Goal: Transaction & Acquisition: Purchase product/service

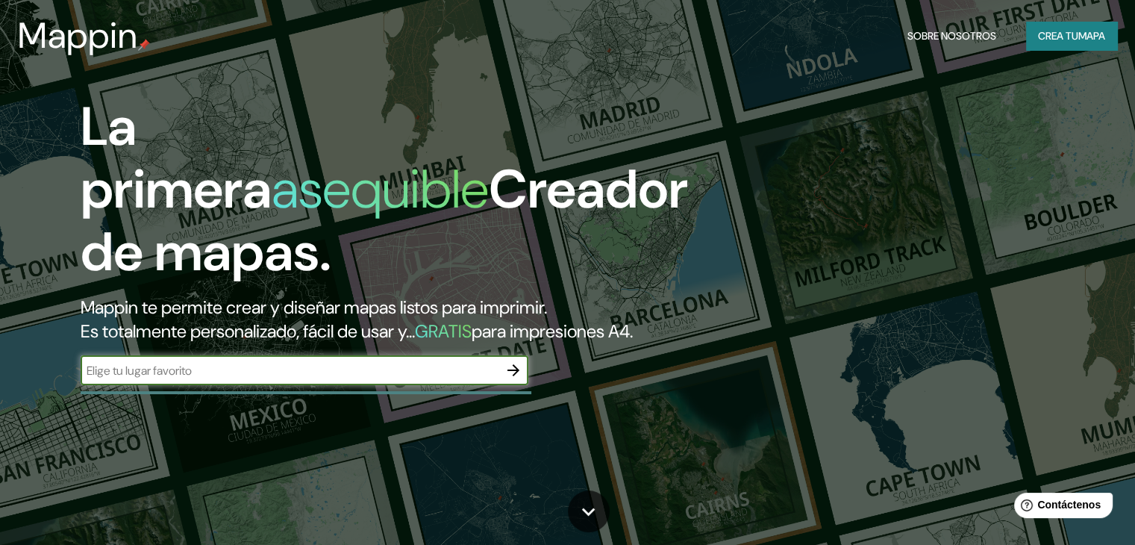
type input "m"
type input "valledupar"
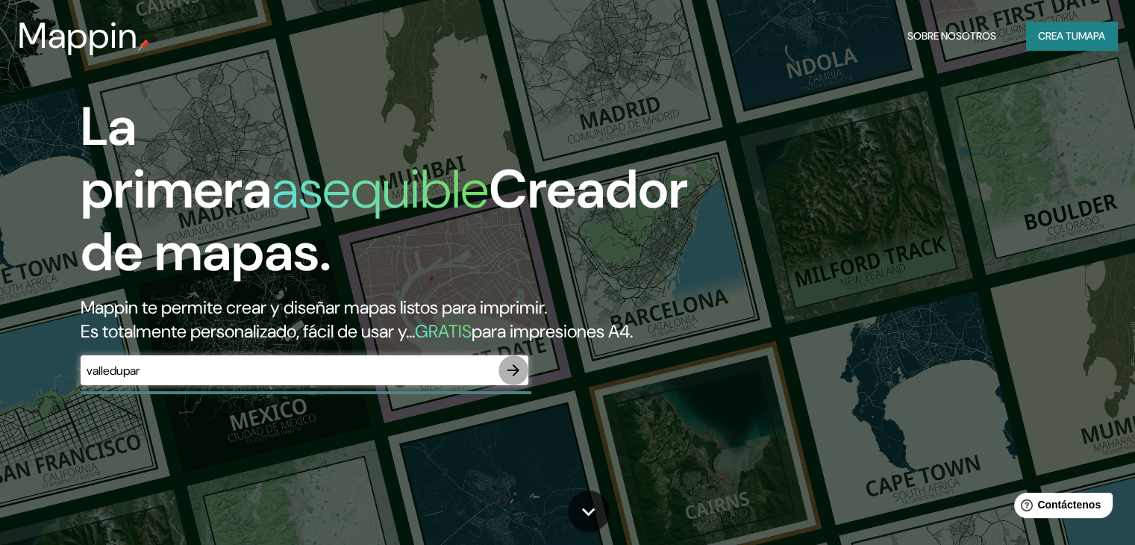
click at [508, 379] on icon "button" at bounding box center [513, 370] width 18 height 18
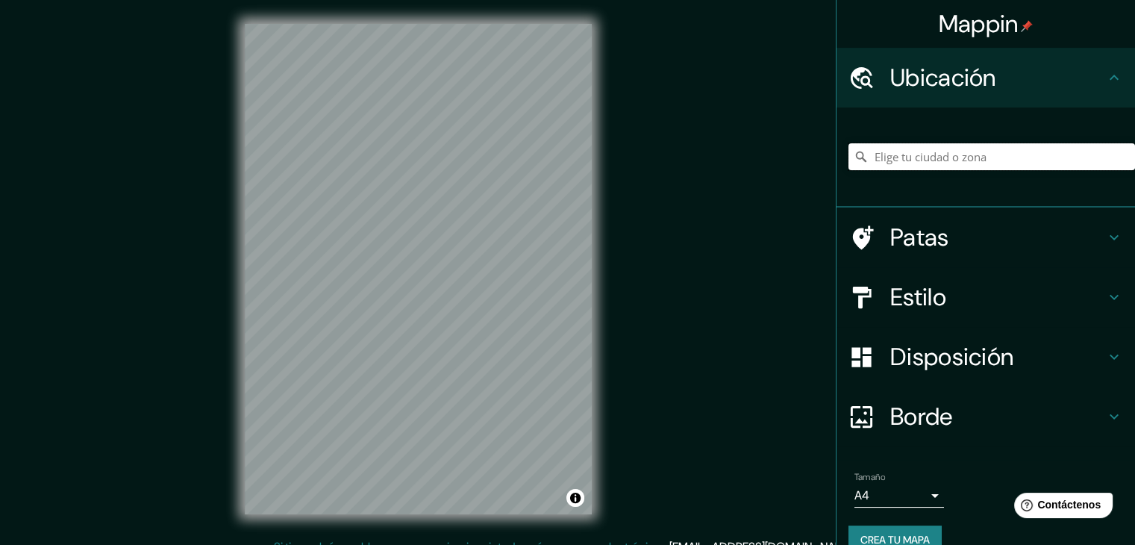
click at [887, 152] on input "Elige tu ciudad o zona" at bounding box center [991, 156] width 287 height 27
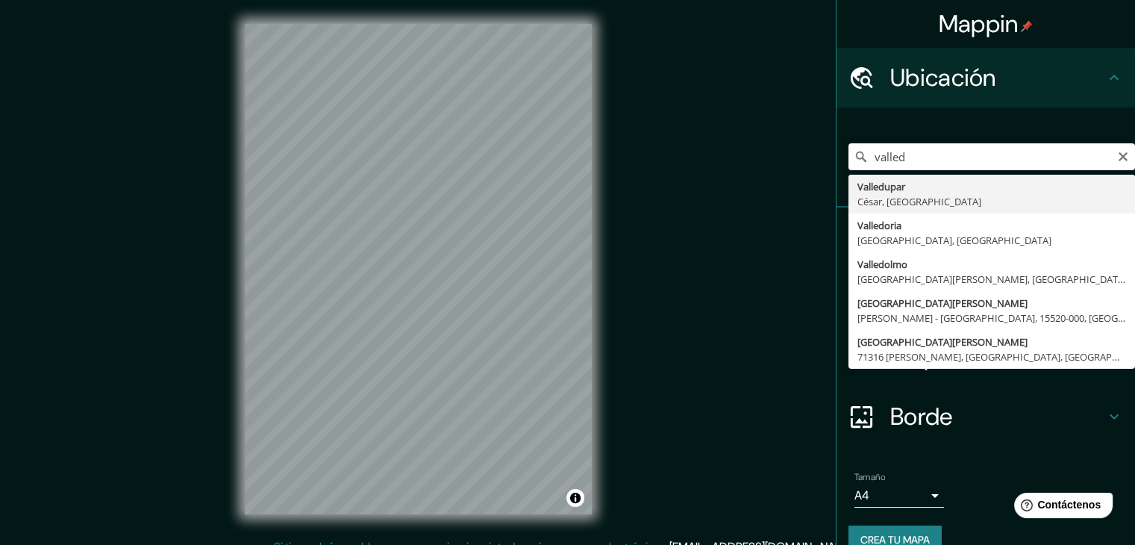
type input "Valledupar, [GEOGRAPHIC_DATA], [GEOGRAPHIC_DATA]"
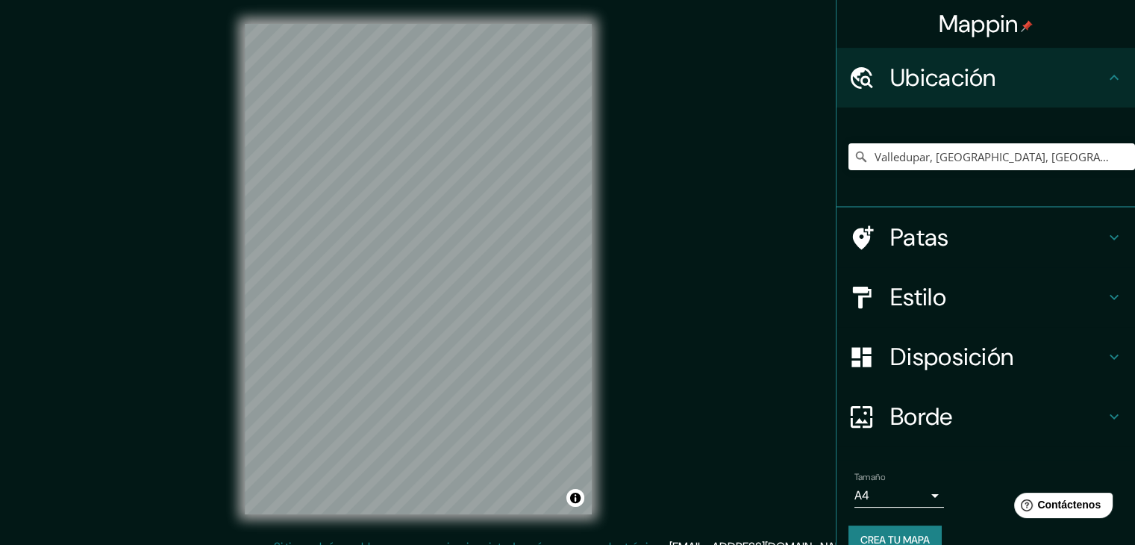
click at [242, 287] on div "© Mapbox © OpenStreetMap Improve this map" at bounding box center [418, 269] width 395 height 538
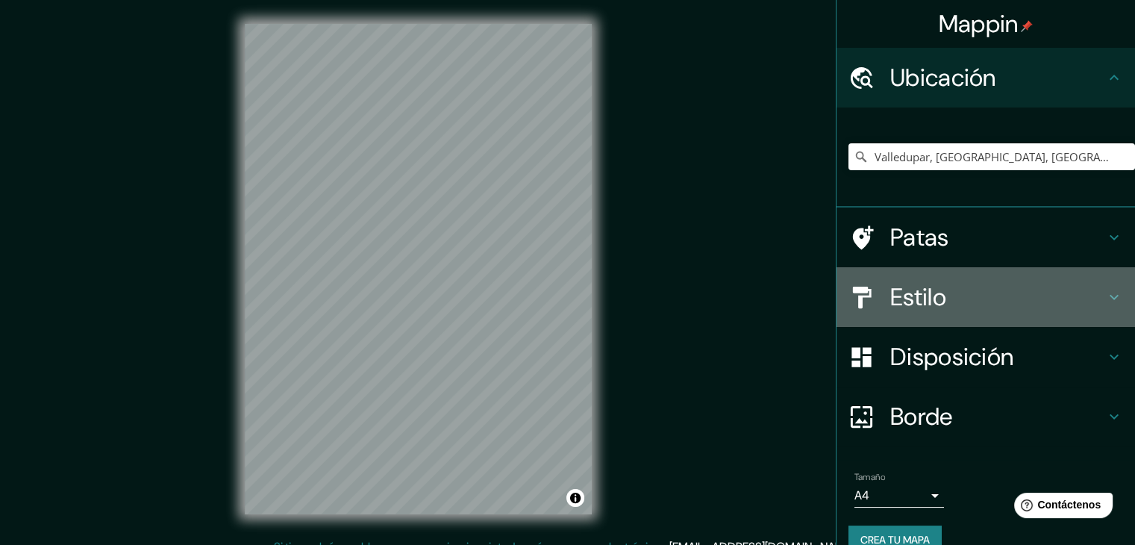
click at [859, 290] on icon at bounding box center [862, 297] width 19 height 22
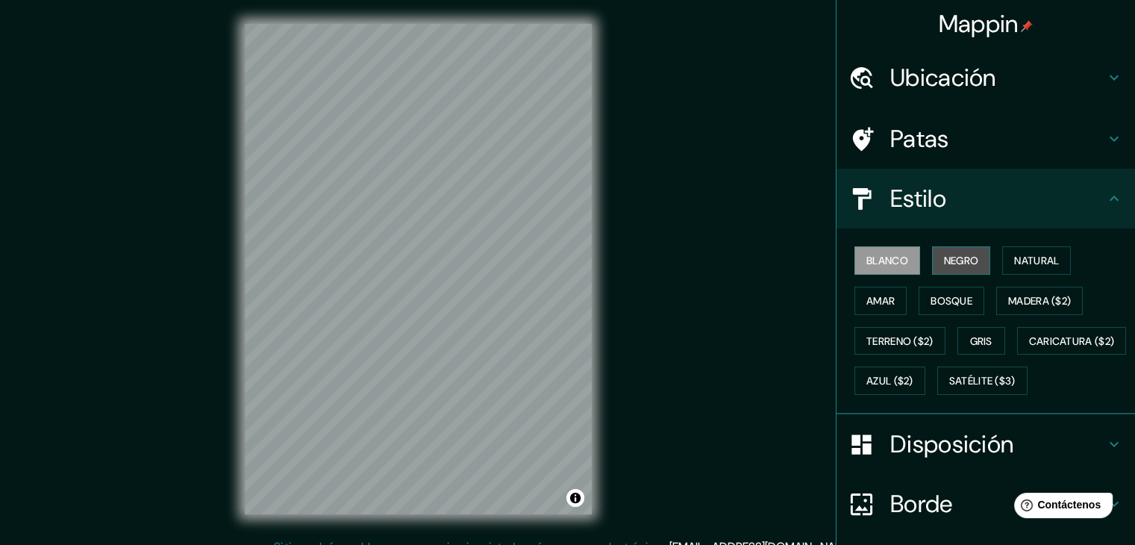
click at [944, 260] on font "Negro" at bounding box center [961, 260] width 35 height 13
click at [890, 260] on font "Blanco" at bounding box center [887, 260] width 42 height 13
click at [892, 287] on button "Amar" at bounding box center [880, 301] width 52 height 28
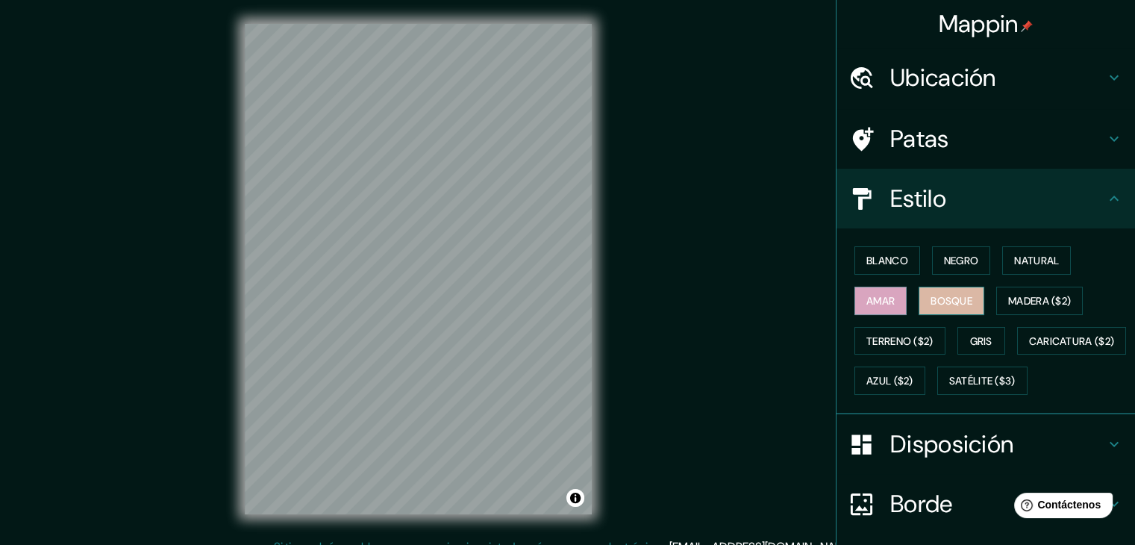
click at [964, 303] on button "Bosque" at bounding box center [952, 301] width 66 height 28
click at [1030, 309] on button "Madera ($2)" at bounding box center [1039, 301] width 87 height 28
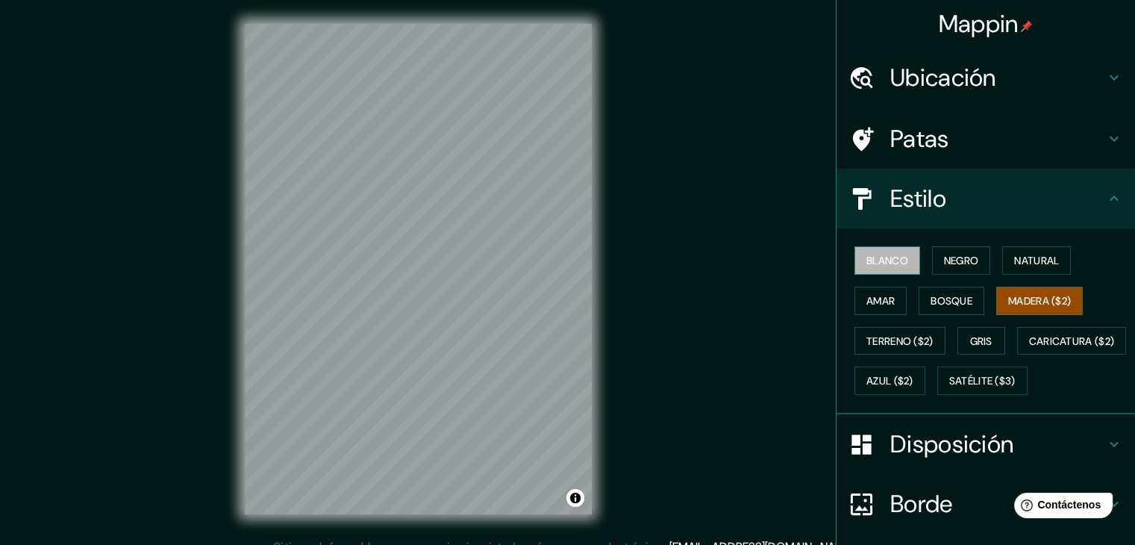
click at [893, 262] on font "Blanco" at bounding box center [887, 260] width 42 height 13
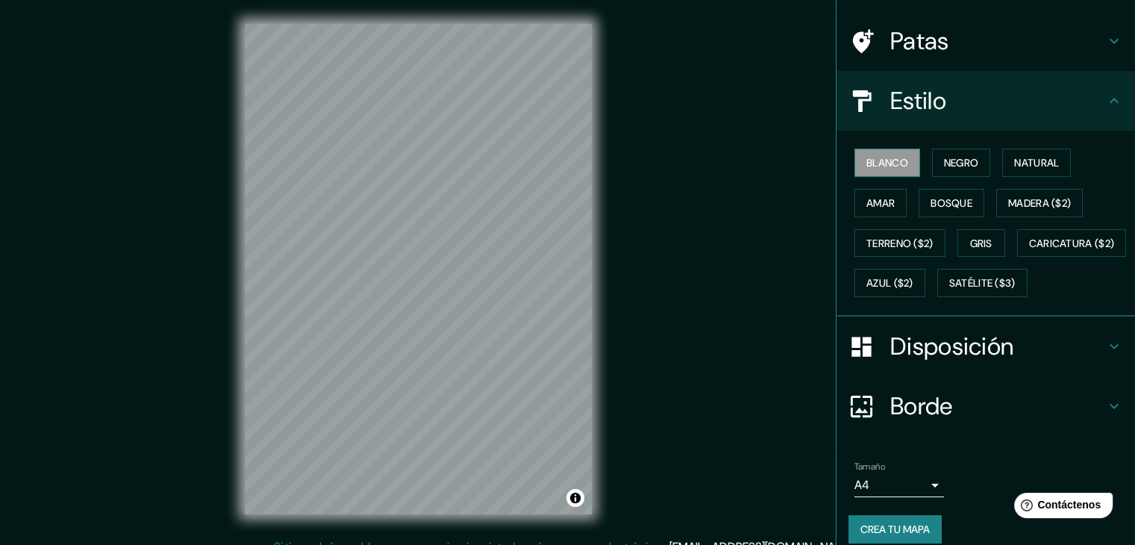
scroll to position [96, 0]
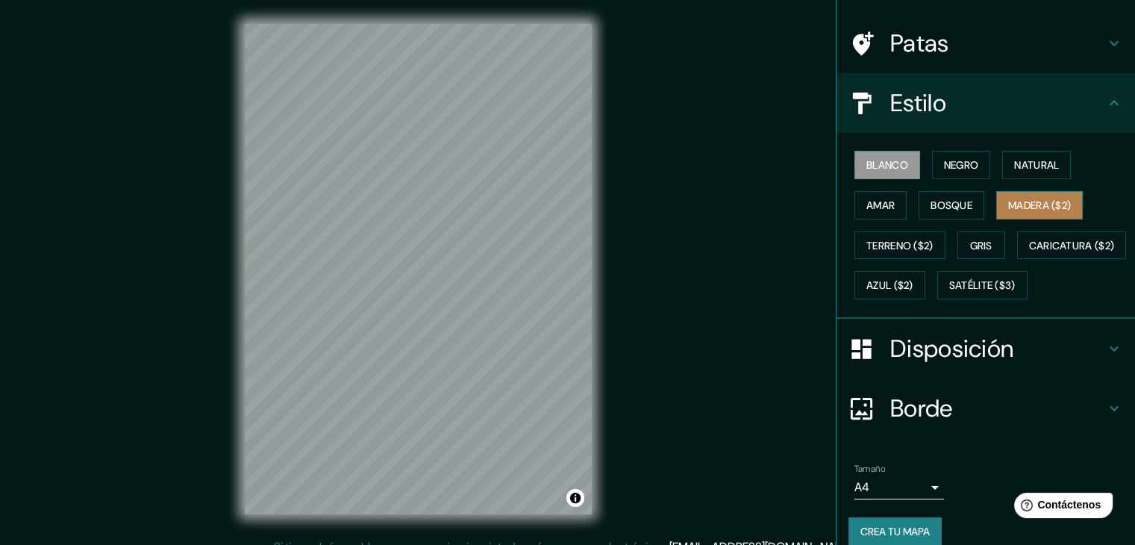
click at [1008, 210] on font "Madera ($2)" at bounding box center [1039, 205] width 63 height 13
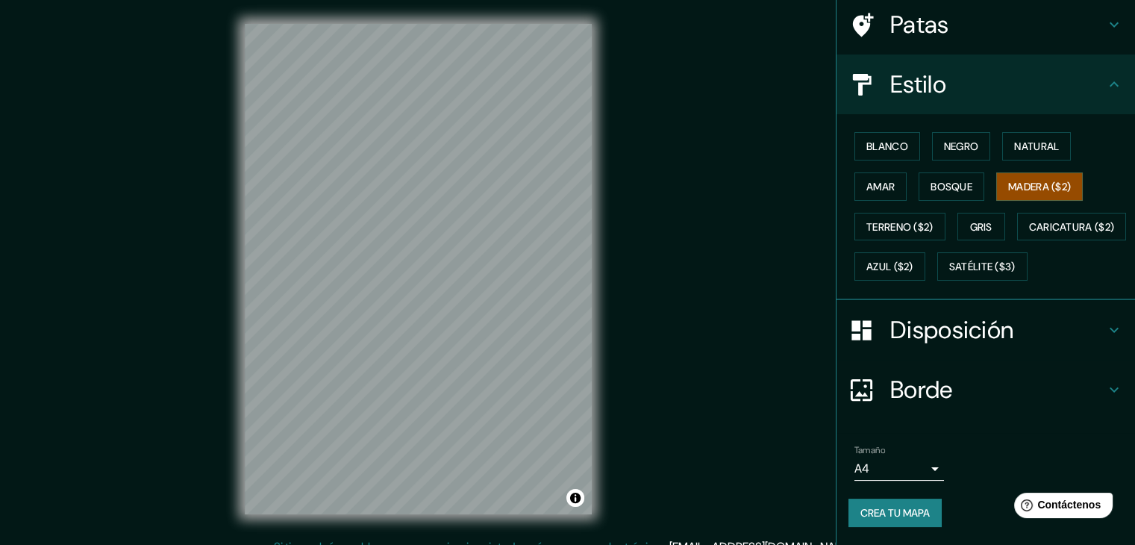
scroll to position [0, 0]
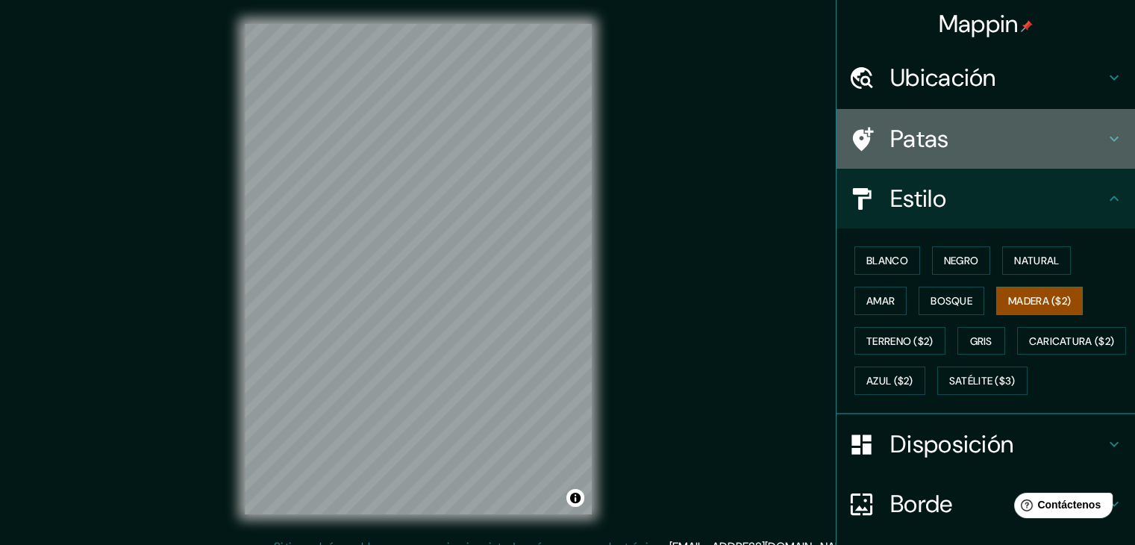
click at [926, 147] on font "Patas" at bounding box center [919, 138] width 59 height 31
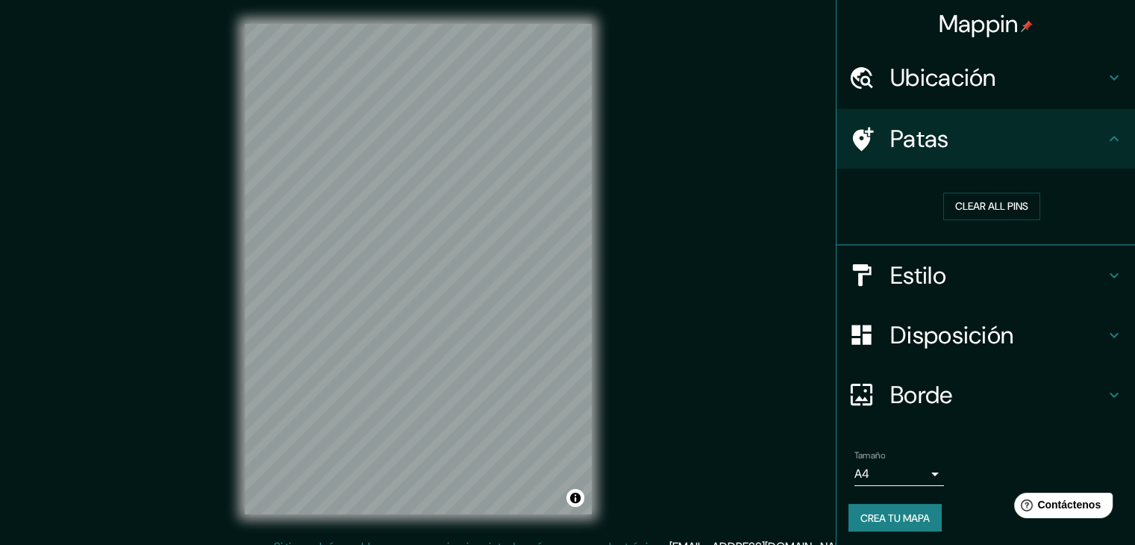
click at [904, 290] on div "Estilo" at bounding box center [986, 276] width 298 height 60
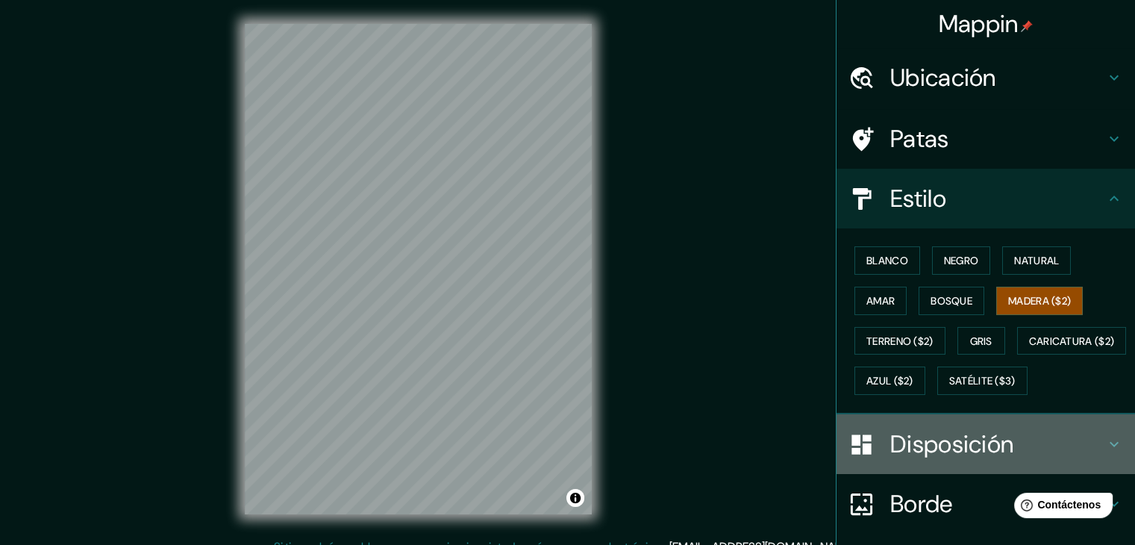
click at [909, 463] on div "Disposición" at bounding box center [986, 444] width 298 height 60
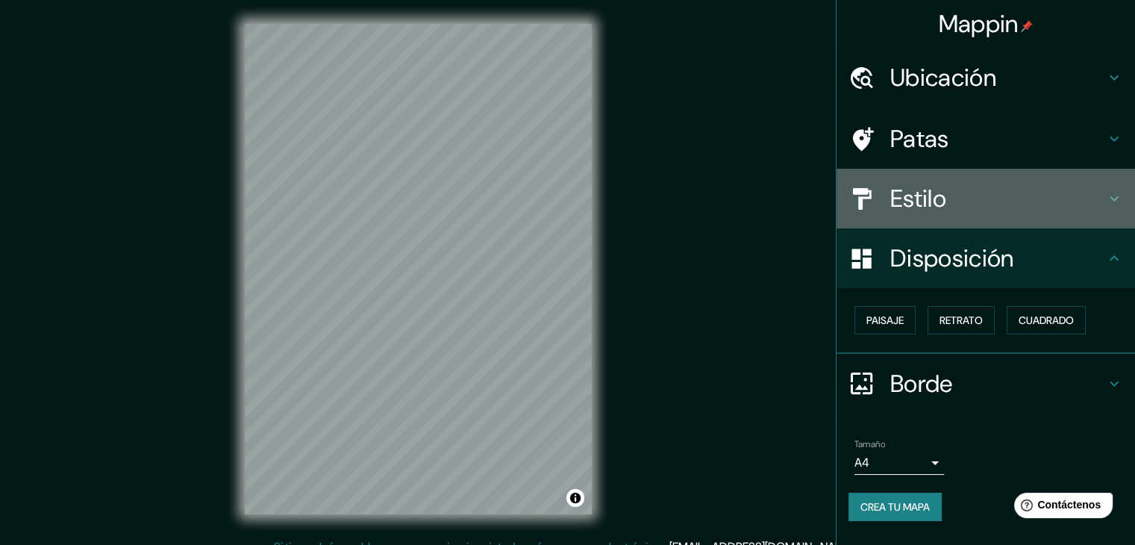
click at [997, 187] on h4 "Estilo" at bounding box center [997, 199] width 215 height 30
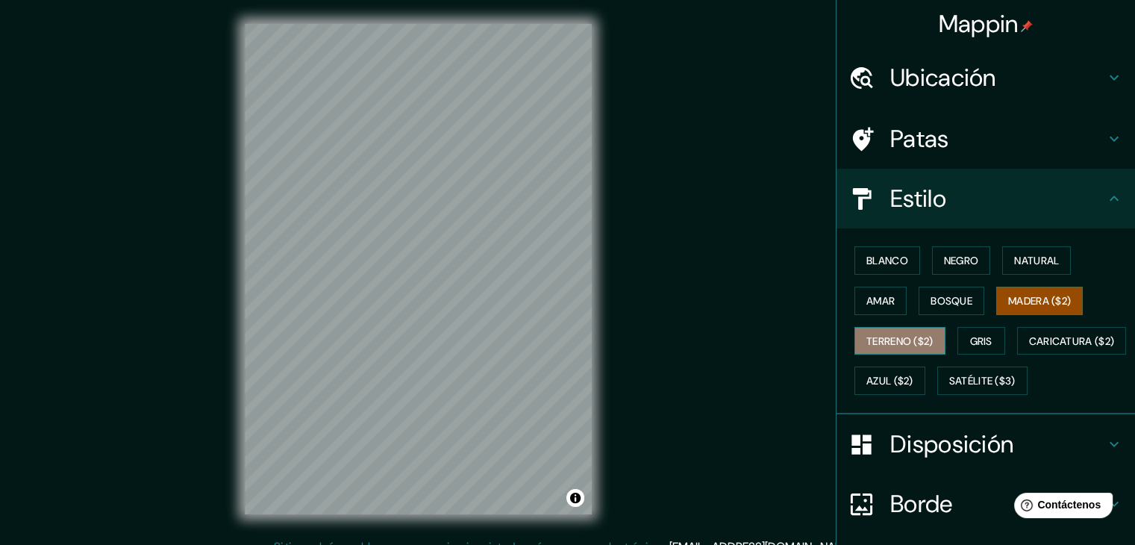
click at [913, 350] on button "Terreno ($2)" at bounding box center [899, 341] width 91 height 28
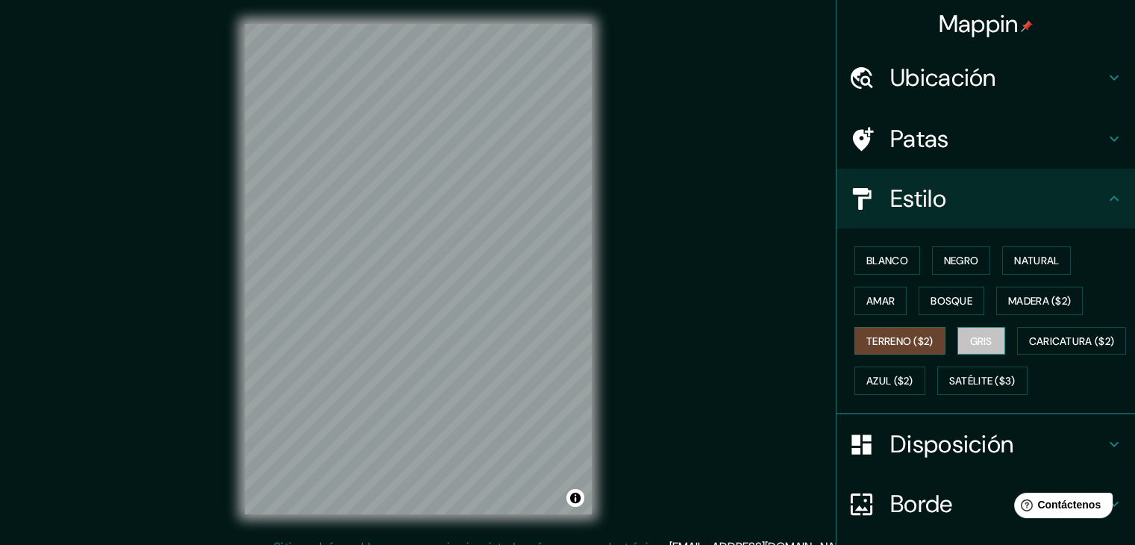
click at [982, 339] on font "Gris" at bounding box center [981, 340] width 22 height 13
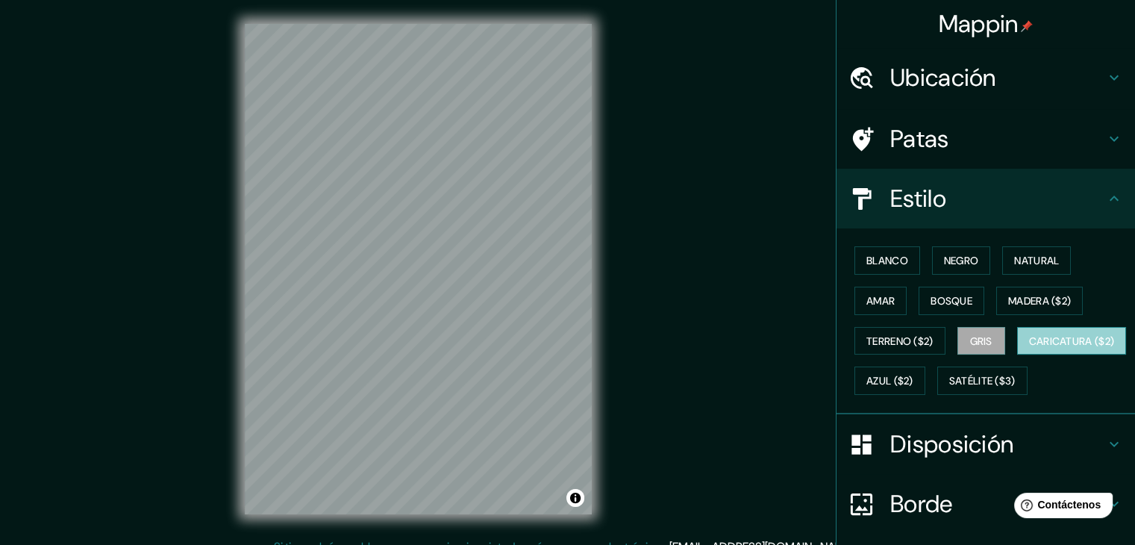
click at [1029, 348] on font "Caricatura ($2)" at bounding box center [1072, 340] width 86 height 13
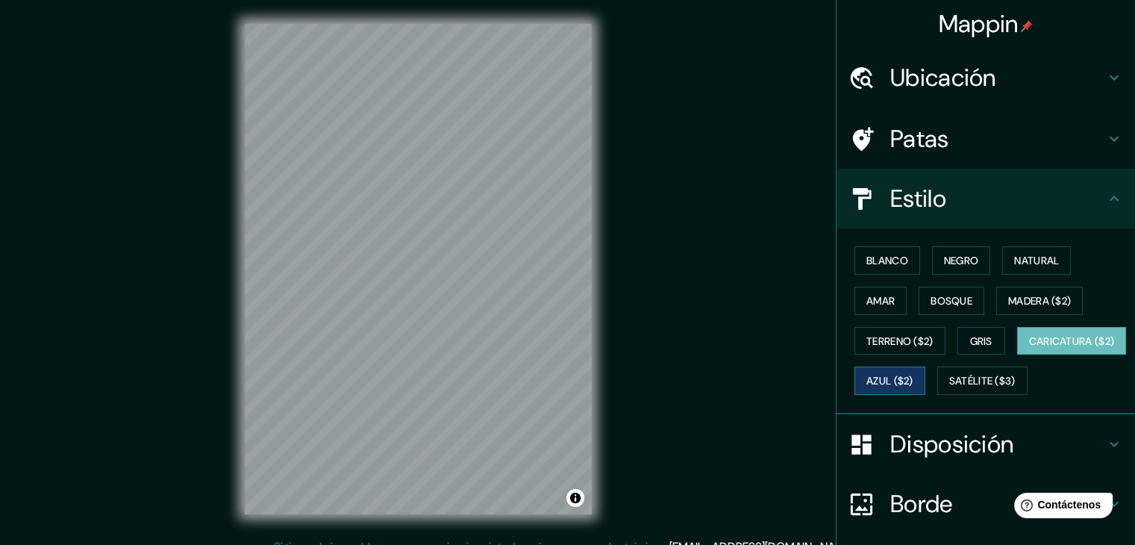
click at [913, 375] on font "Azul ($2)" at bounding box center [889, 381] width 47 height 13
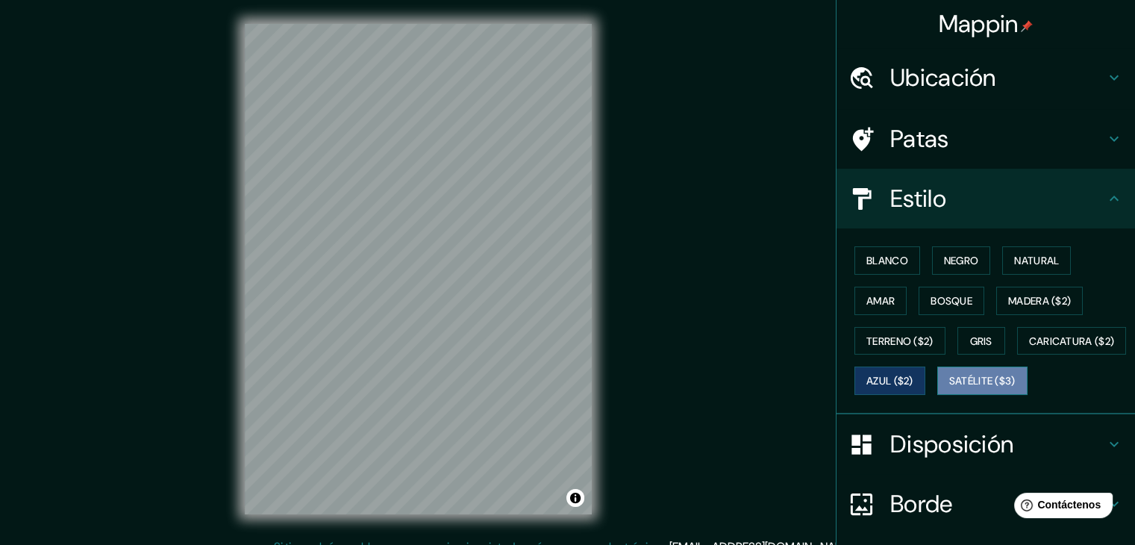
click at [949, 388] on font "Satélite ($3)" at bounding box center [982, 381] width 66 height 13
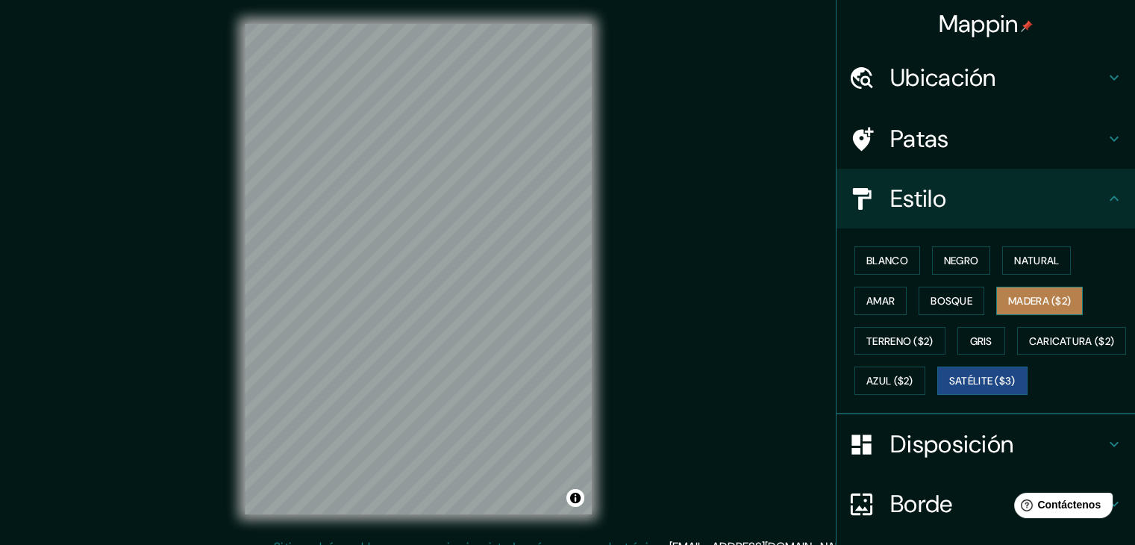
click at [1051, 296] on font "Madera ($2)" at bounding box center [1039, 300] width 63 height 13
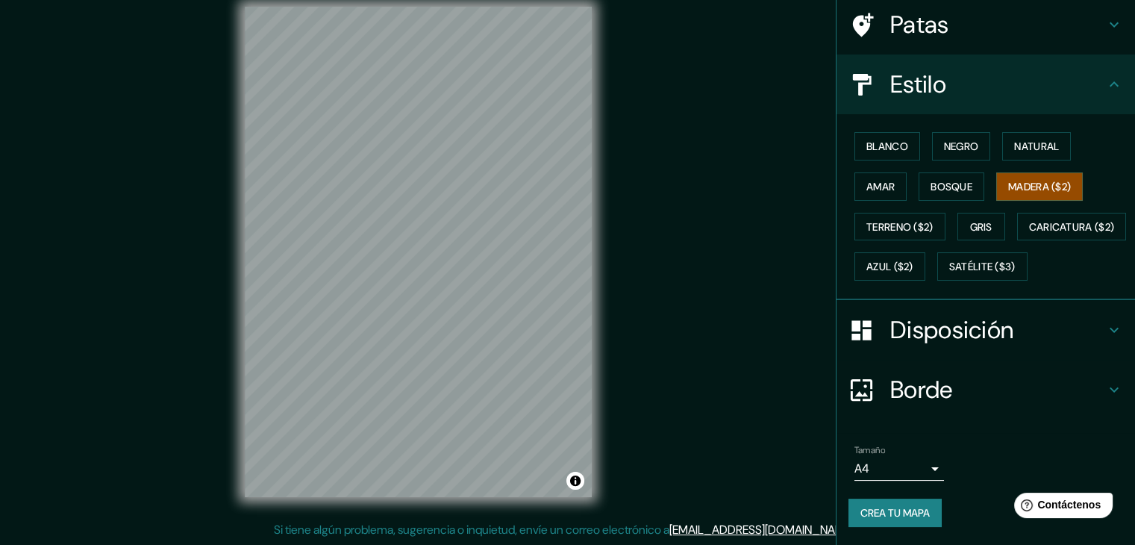
scroll to position [151, 0]
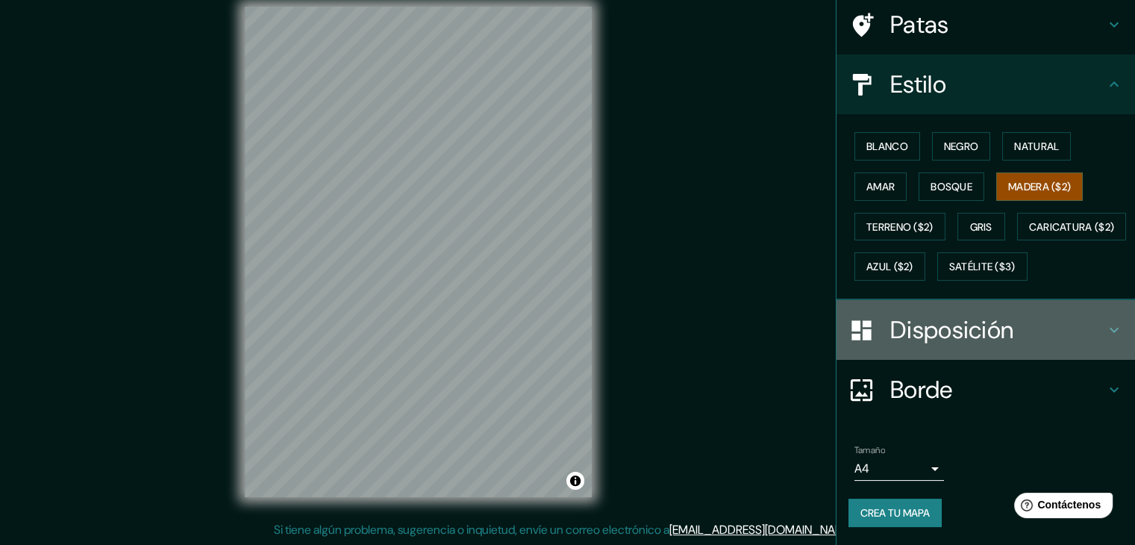
click at [1093, 347] on div "Disposición" at bounding box center [986, 330] width 298 height 60
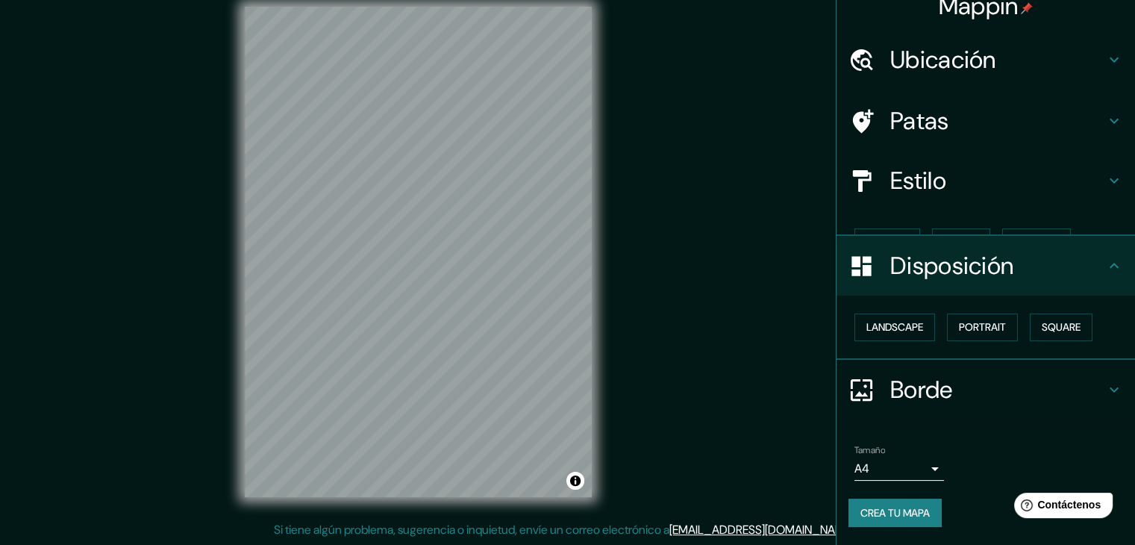
scroll to position [0, 0]
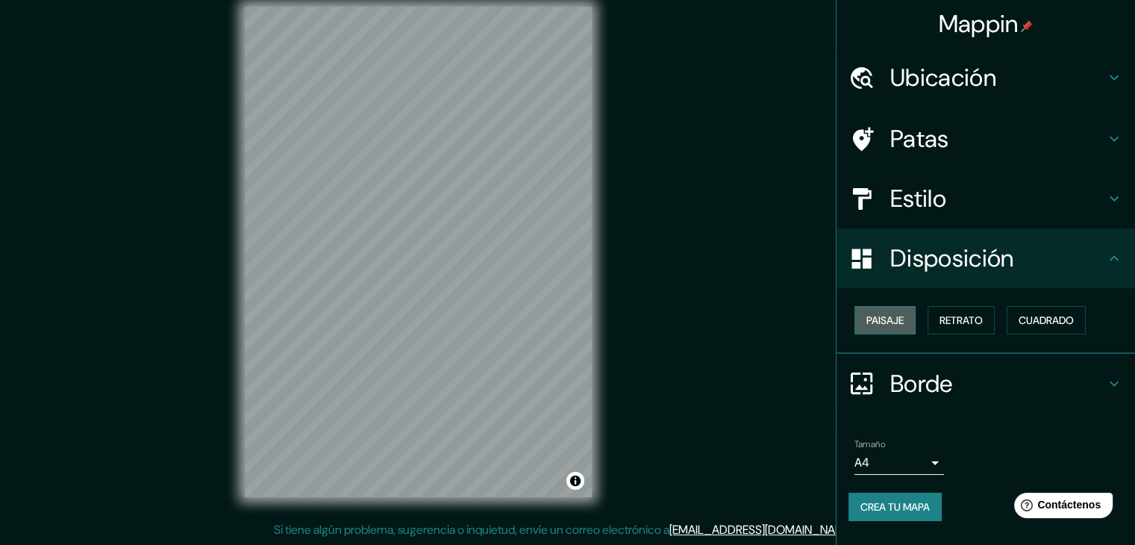
click at [909, 324] on button "Paisaje" at bounding box center [884, 320] width 61 height 28
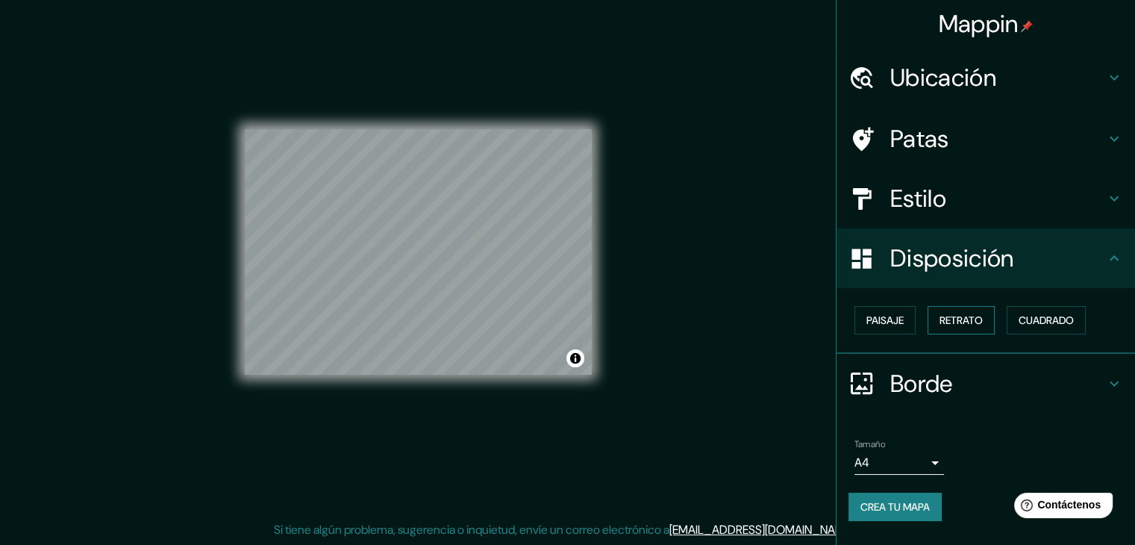
click at [968, 319] on font "Retrato" at bounding box center [961, 319] width 43 height 13
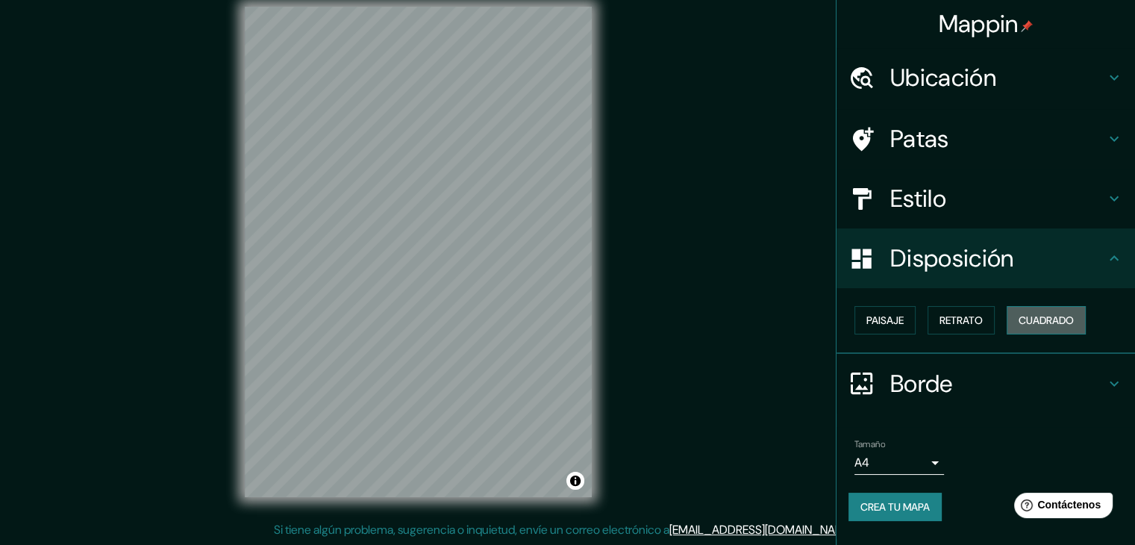
click at [1043, 322] on font "Cuadrado" at bounding box center [1046, 319] width 55 height 13
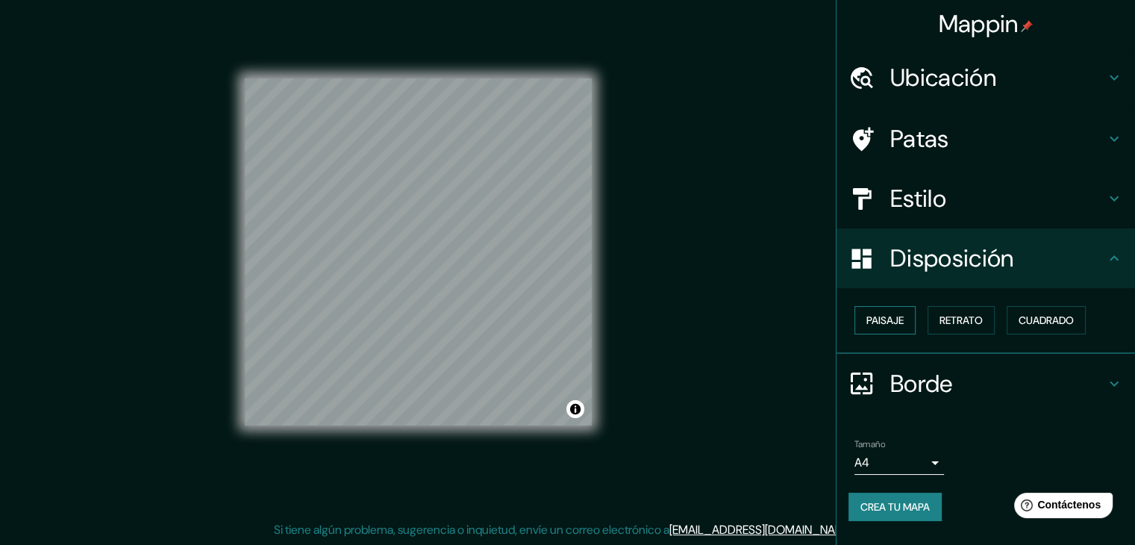
click at [888, 316] on font "Paisaje" at bounding box center [884, 319] width 37 height 13
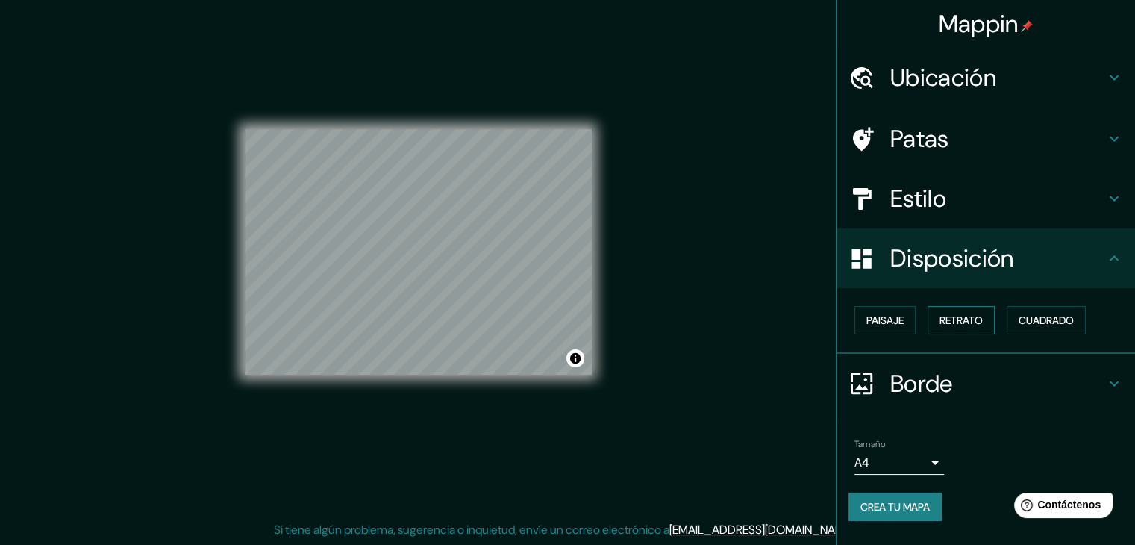
click at [943, 317] on font "Retrato" at bounding box center [961, 319] width 43 height 13
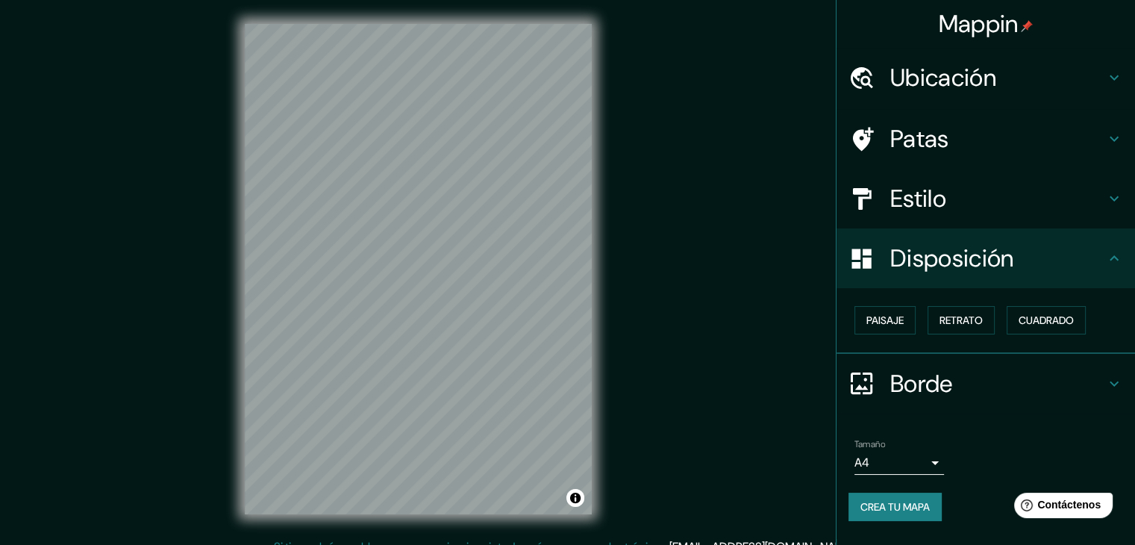
click at [1010, 67] on h4 "Ubicación" at bounding box center [997, 78] width 215 height 30
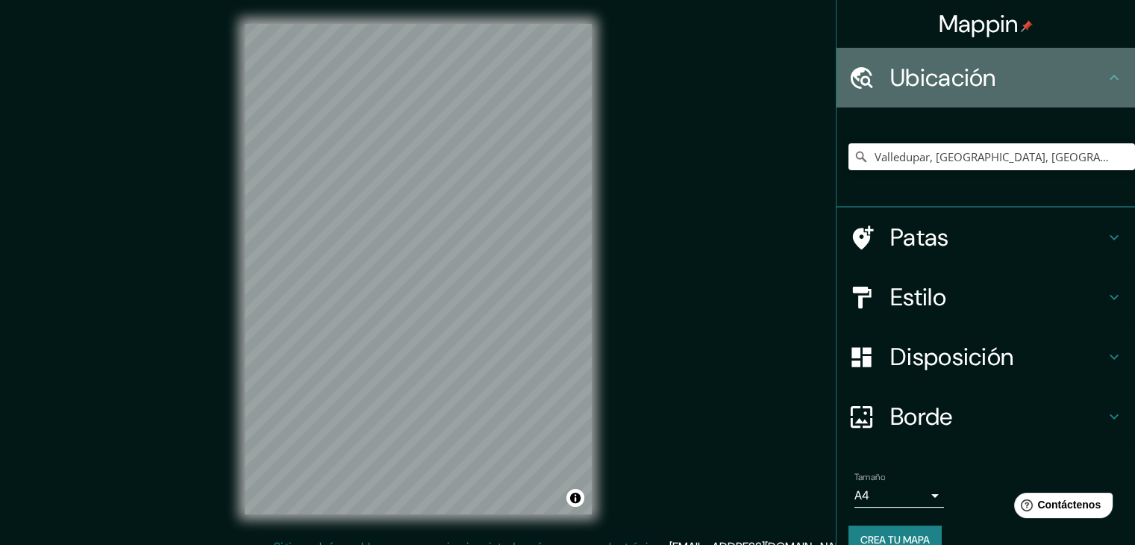
click at [1011, 69] on h4 "Ubicación" at bounding box center [997, 78] width 215 height 30
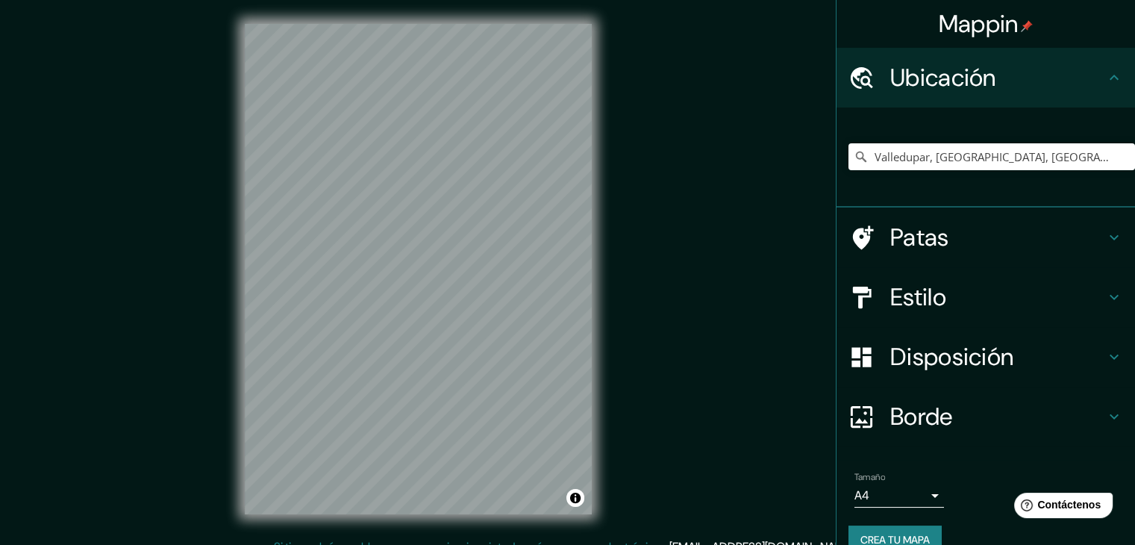
click at [997, 240] on h4 "Patas" at bounding box center [997, 237] width 215 height 30
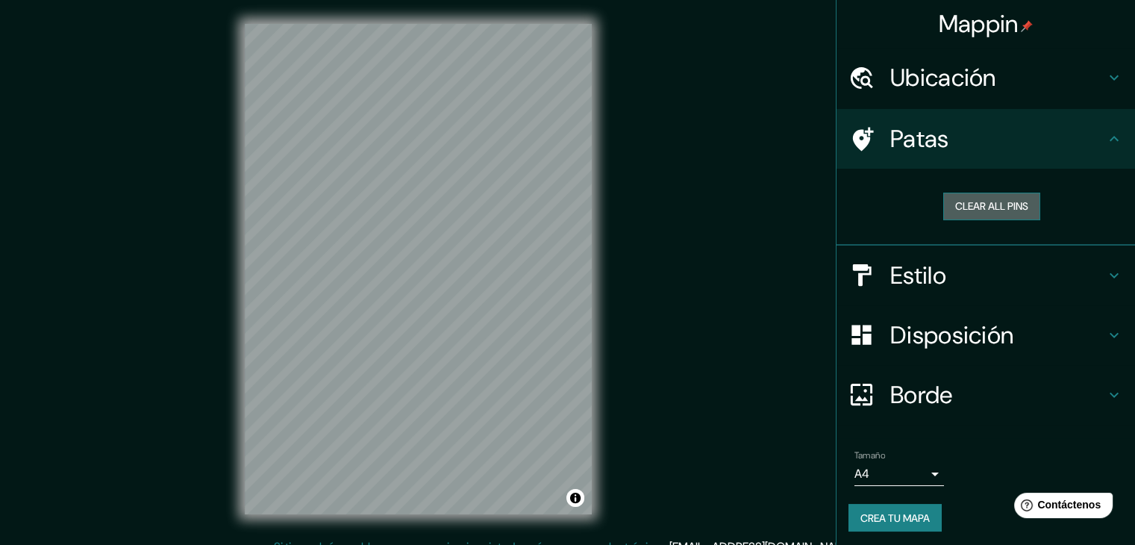
click at [988, 213] on button "Clear all pins" at bounding box center [991, 207] width 97 height 28
click at [995, 260] on h4 "Estilo" at bounding box center [997, 275] width 215 height 30
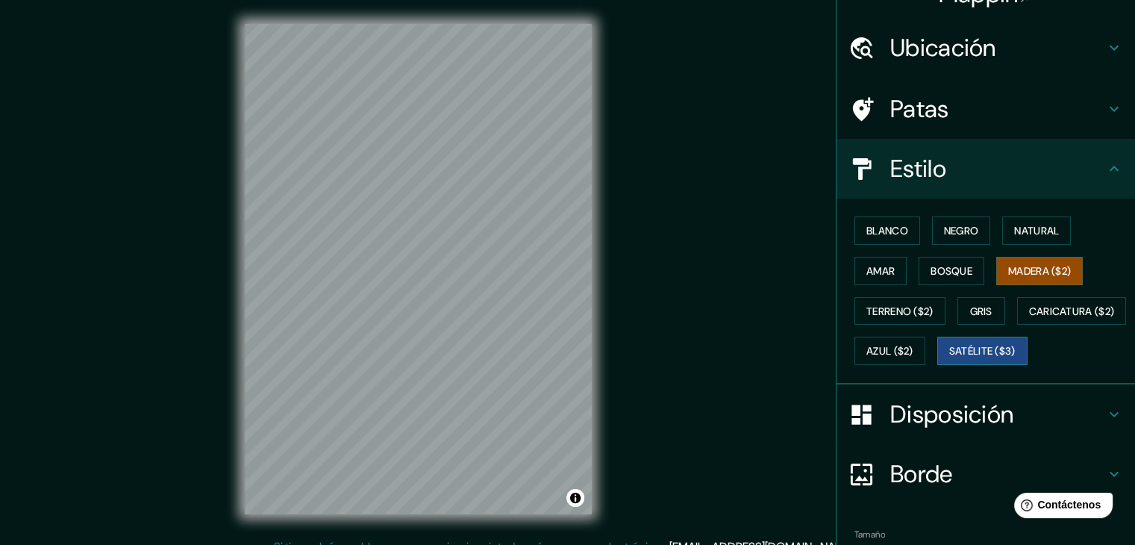
scroll to position [47, 0]
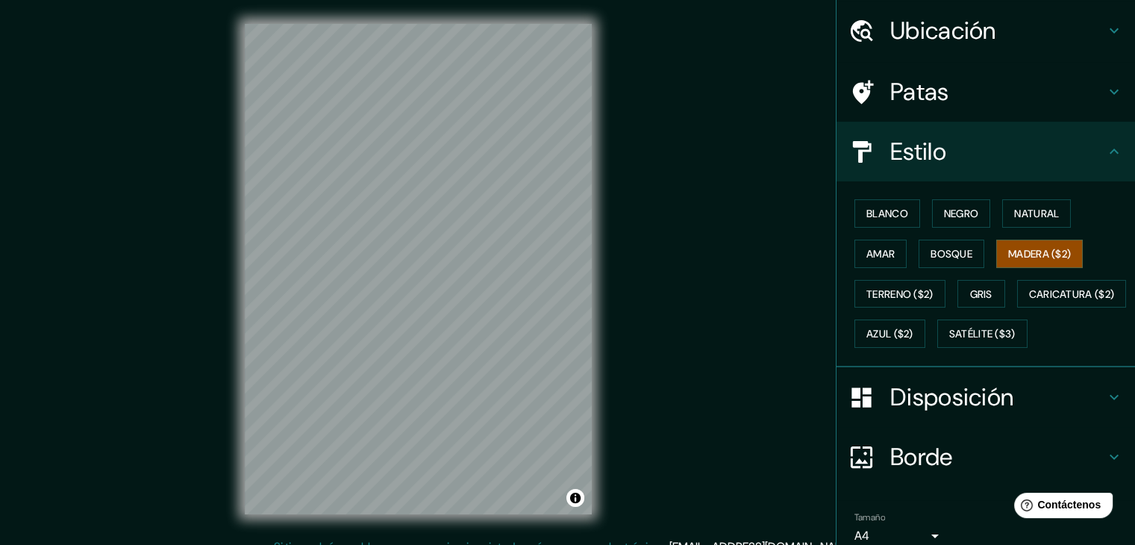
click at [925, 413] on font "Disposición" at bounding box center [951, 396] width 123 height 31
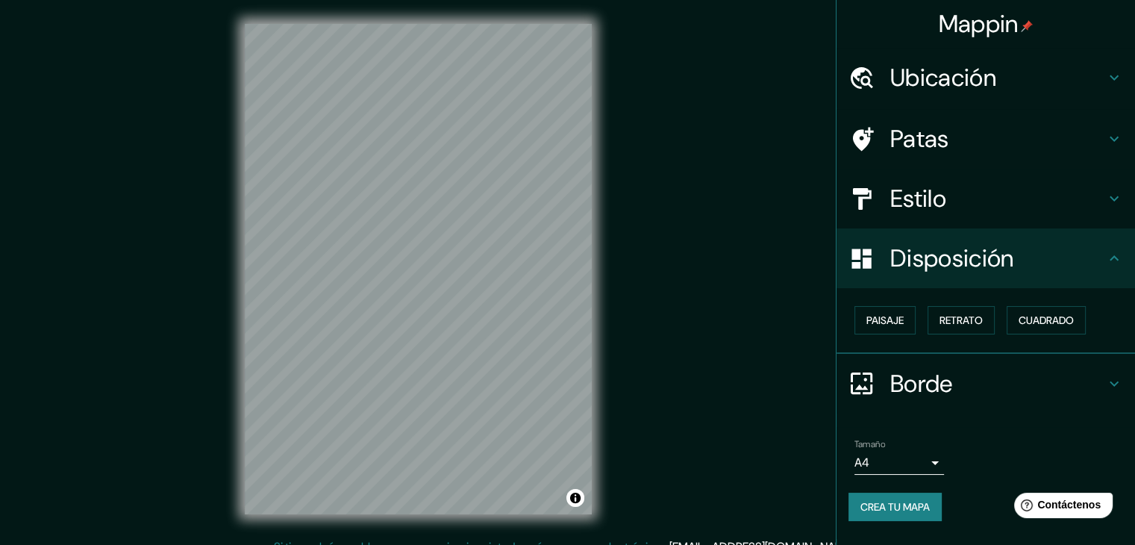
scroll to position [0, 0]
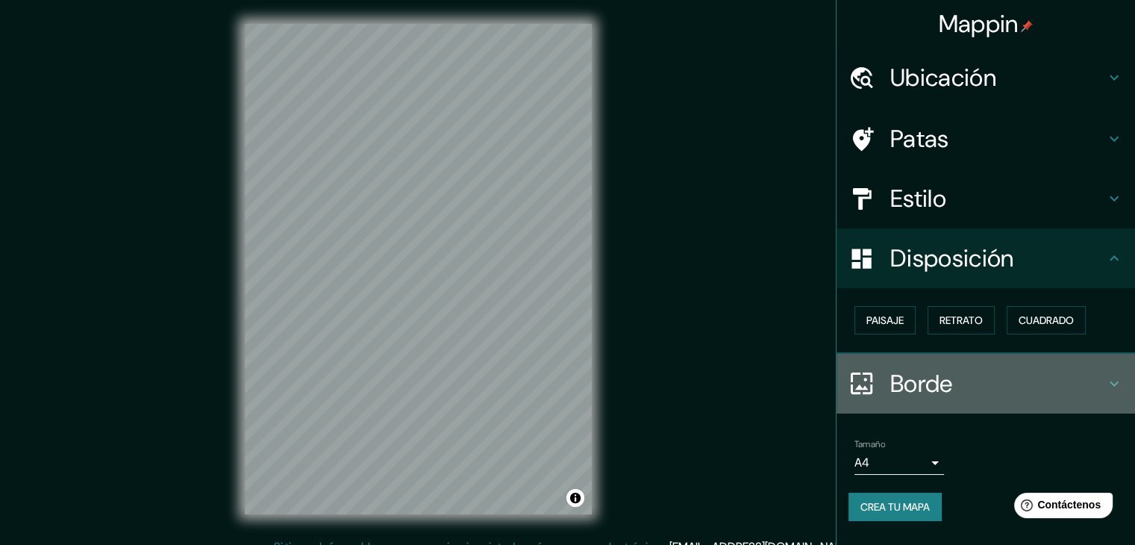
click at [925, 387] on font "Borde" at bounding box center [921, 383] width 63 height 31
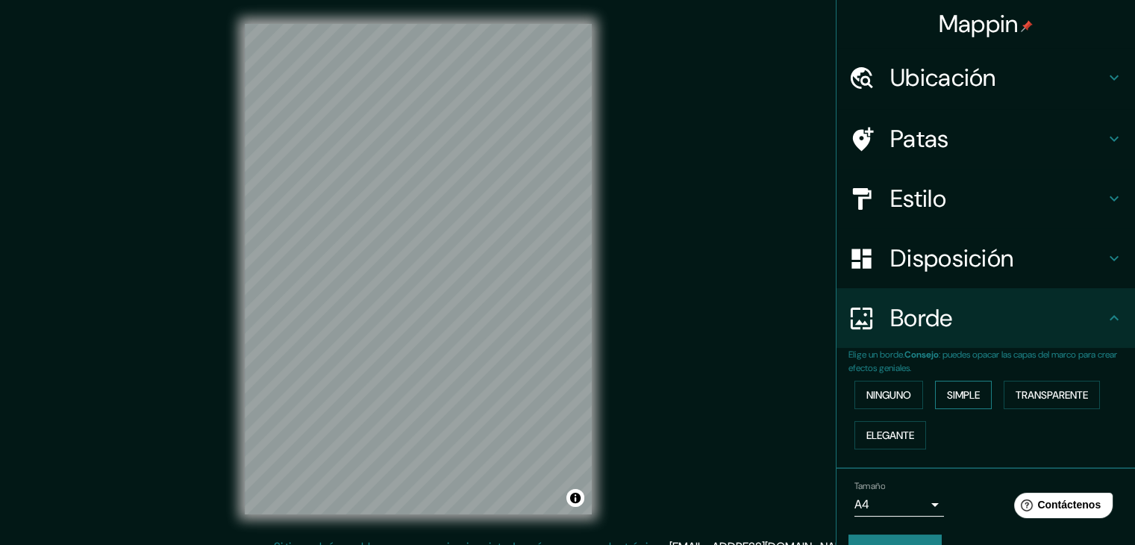
click at [983, 396] on button "Simple" at bounding box center [963, 395] width 57 height 28
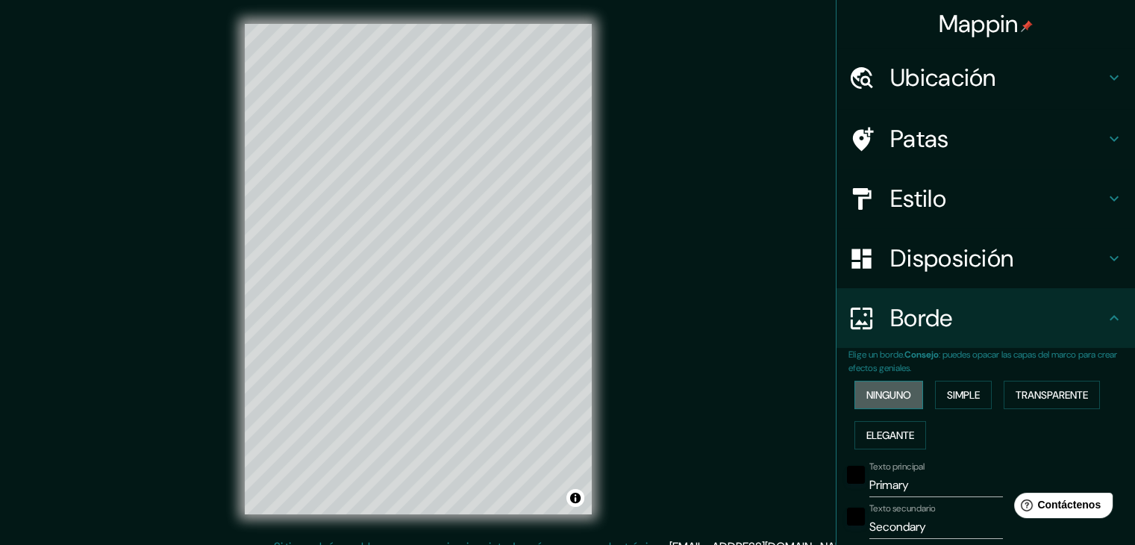
click at [866, 396] on font "Ninguno" at bounding box center [888, 394] width 45 height 13
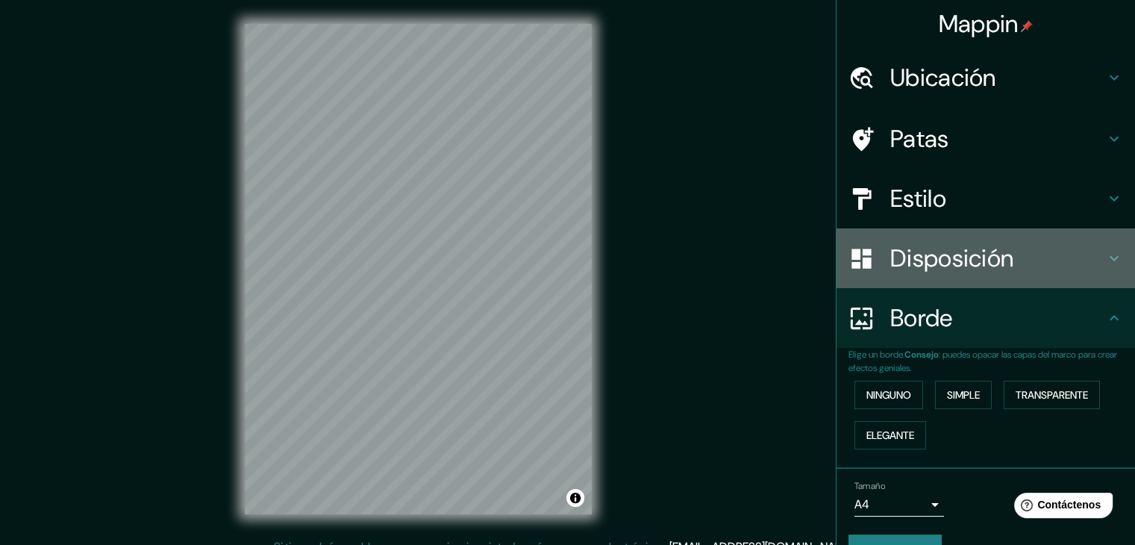
click at [952, 268] on font "Disposición" at bounding box center [951, 258] width 123 height 31
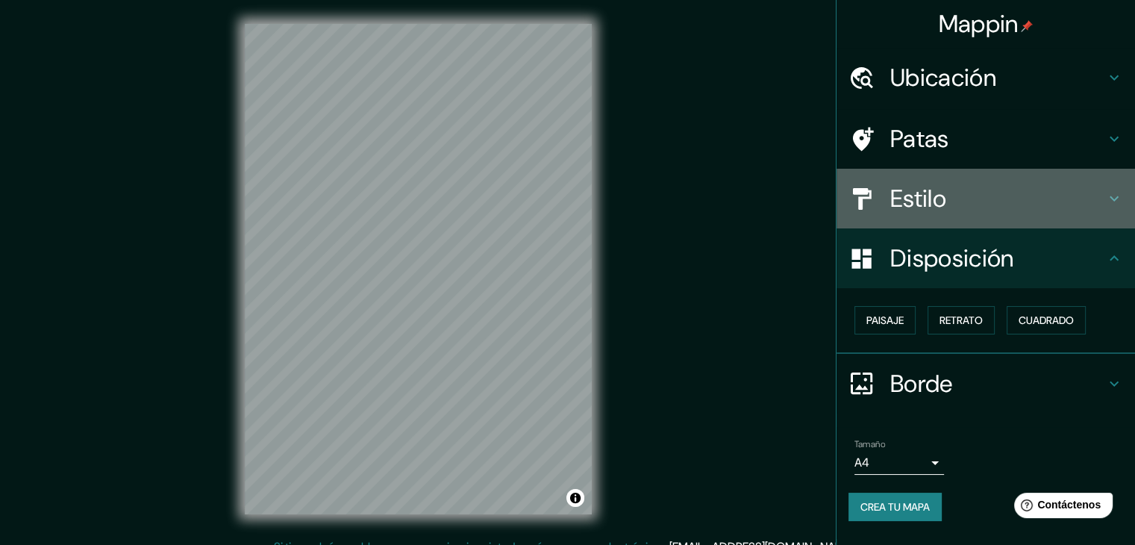
click at [940, 202] on font "Estilo" at bounding box center [918, 198] width 56 height 31
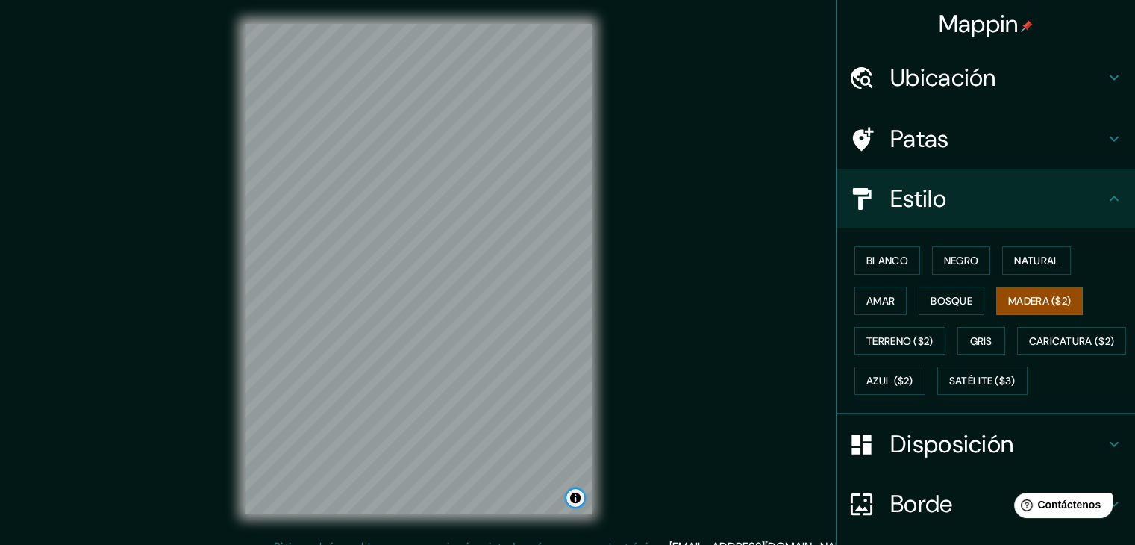
click at [572, 493] on button "Activar o desactivar atribución" at bounding box center [575, 498] width 18 height 18
click at [574, 495] on button "Activar o desactivar atribución" at bounding box center [575, 498] width 18 height 18
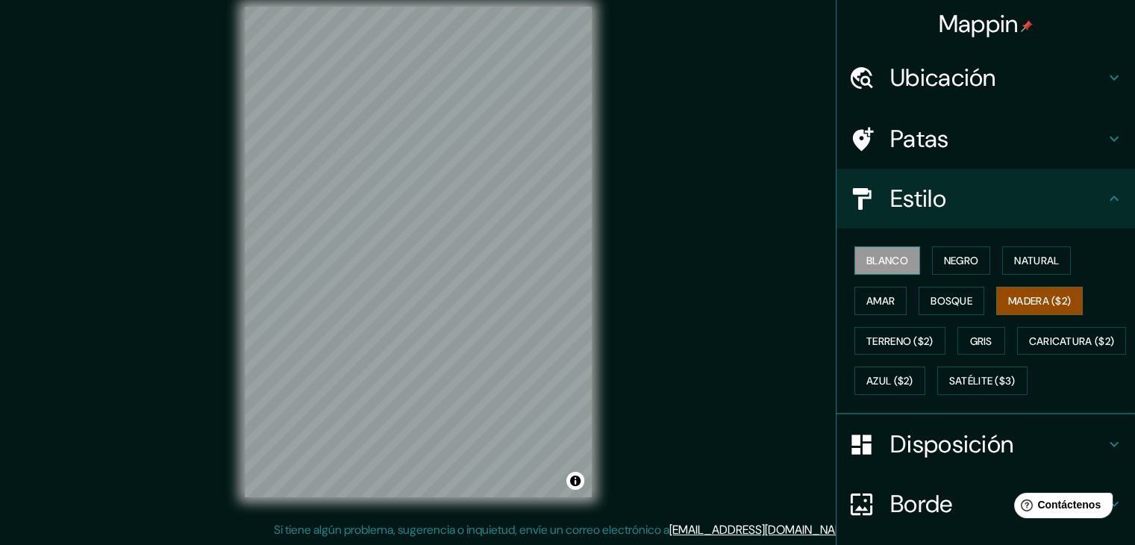
click at [866, 251] on font "Blanco" at bounding box center [887, 260] width 42 height 19
click at [958, 254] on font "Negro" at bounding box center [961, 260] width 35 height 13
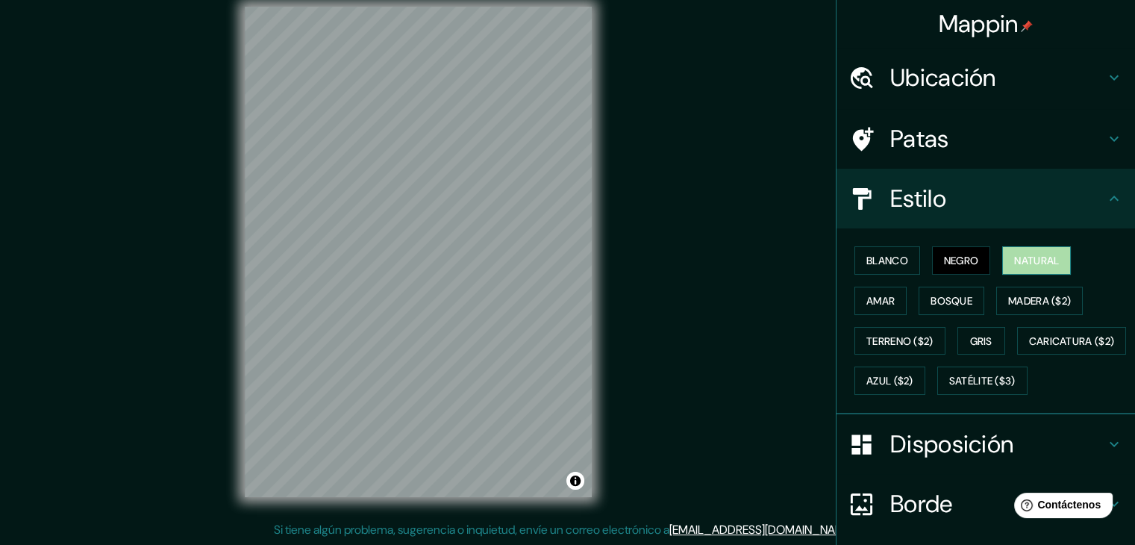
click at [1022, 254] on font "Natural" at bounding box center [1036, 260] width 45 height 13
click at [872, 291] on font "Amar" at bounding box center [880, 300] width 28 height 19
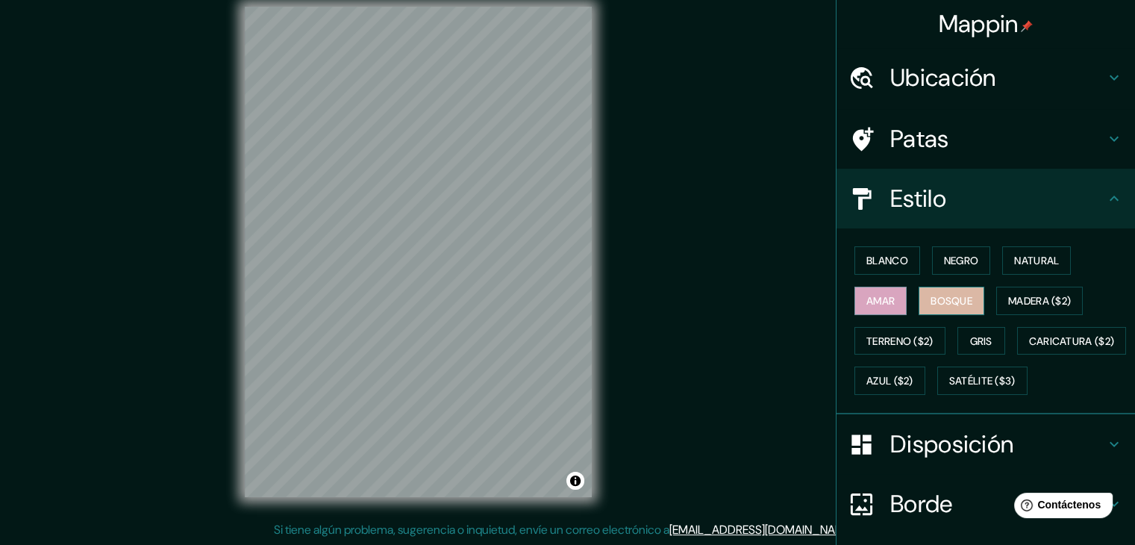
click at [943, 299] on font "Bosque" at bounding box center [952, 300] width 42 height 13
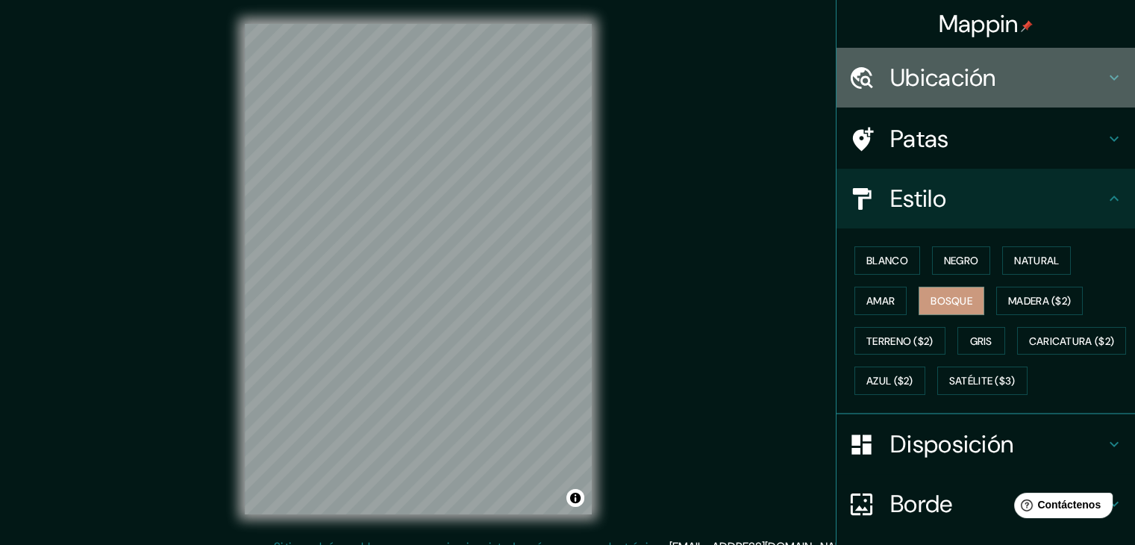
click at [955, 89] on font "Ubicación" at bounding box center [943, 77] width 106 height 31
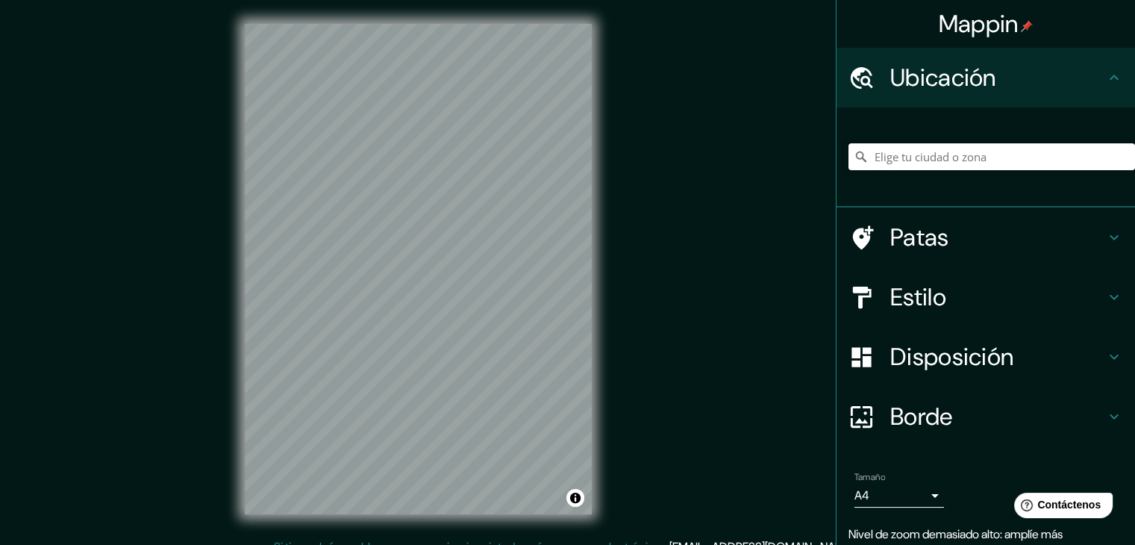
click at [973, 151] on input "Elige tu ciudad o zona" at bounding box center [991, 156] width 287 height 27
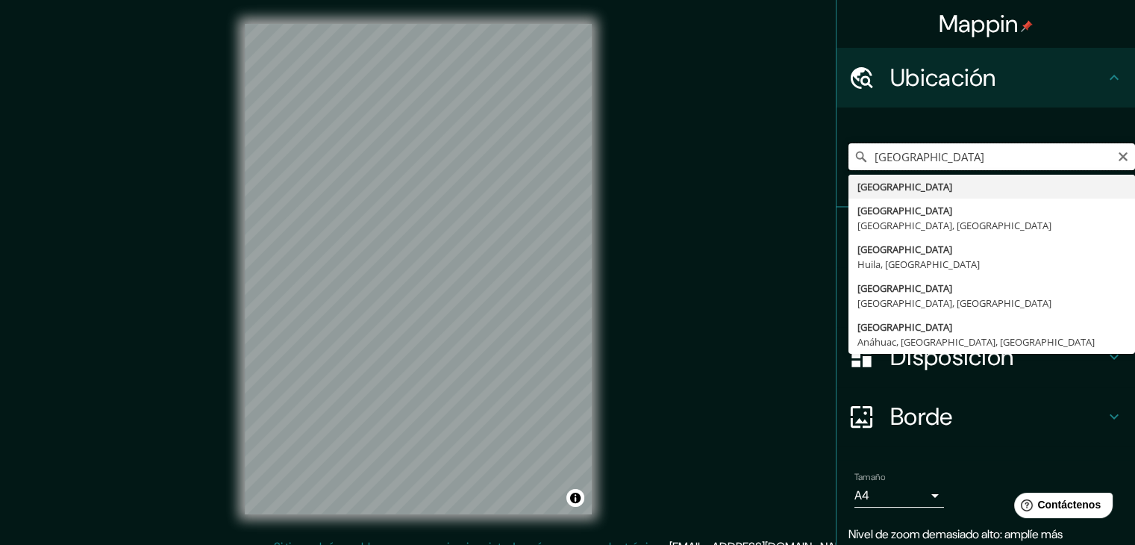
click at [919, 162] on input "[GEOGRAPHIC_DATA]" at bounding box center [991, 156] width 287 height 27
type input "[GEOGRAPHIC_DATA]"
